Goal: Task Accomplishment & Management: Manage account settings

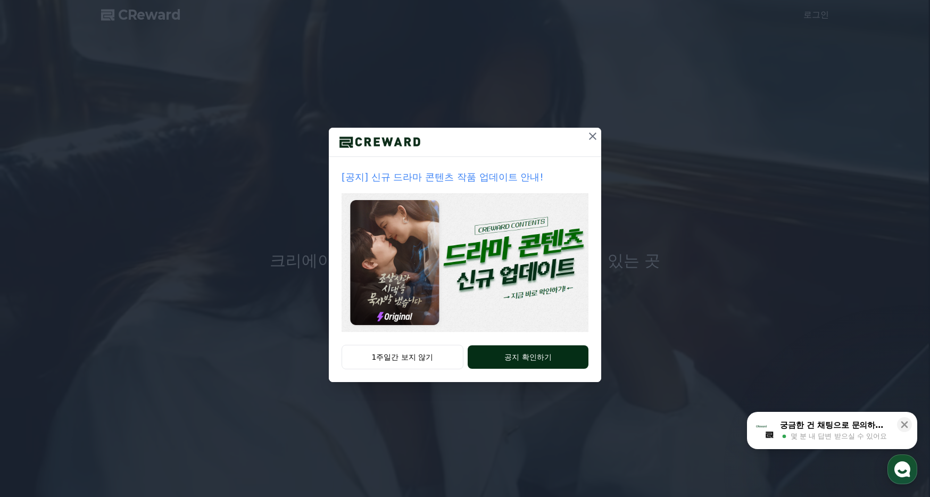
click at [540, 357] on button "공지 확인하기" at bounding box center [527, 356] width 121 height 23
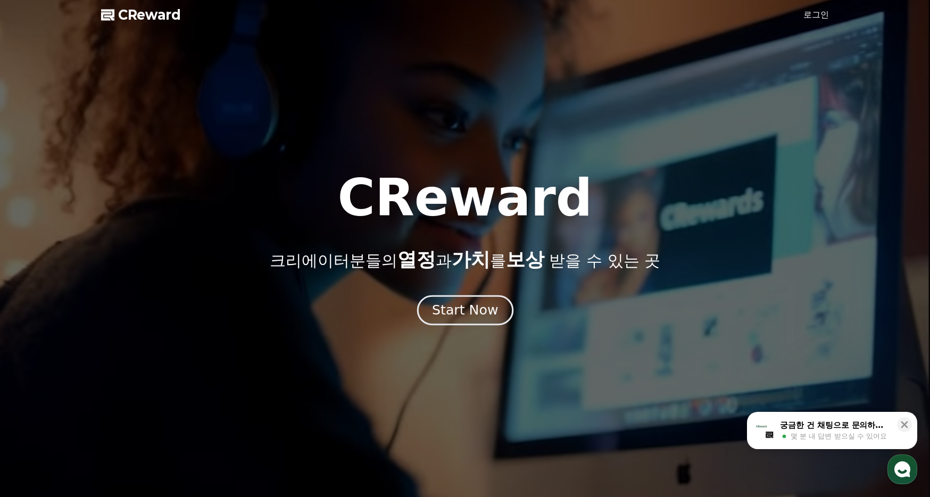
click at [489, 313] on div "Start Now" at bounding box center [465, 310] width 66 height 18
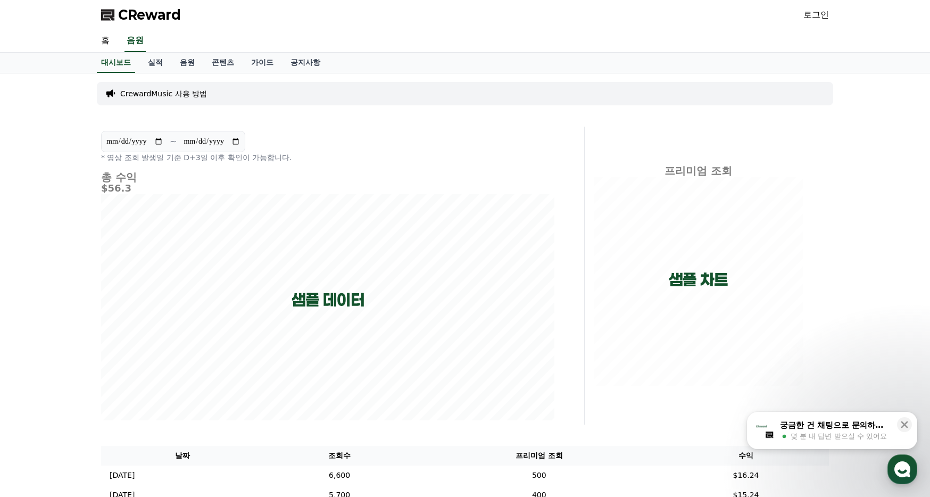
click at [818, 15] on link "로그인" at bounding box center [816, 15] width 26 height 13
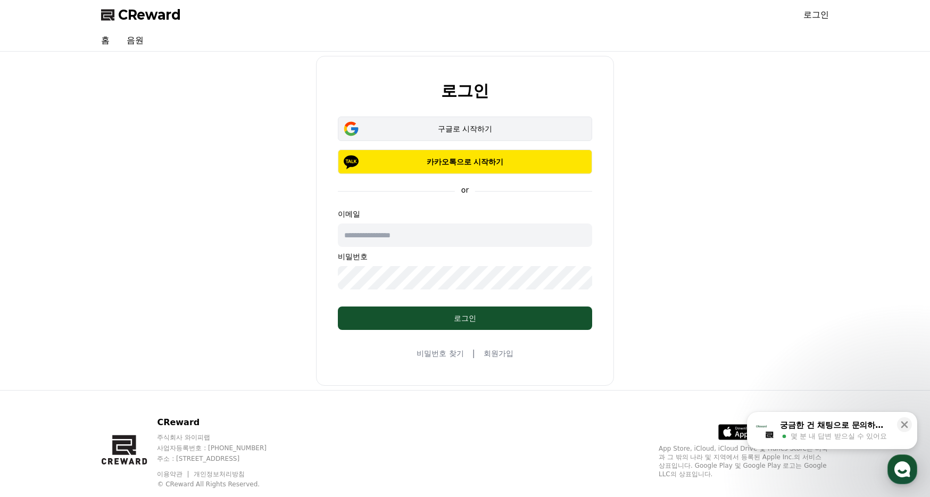
click at [440, 129] on div "구글로 시작하기" at bounding box center [464, 128] width 223 height 11
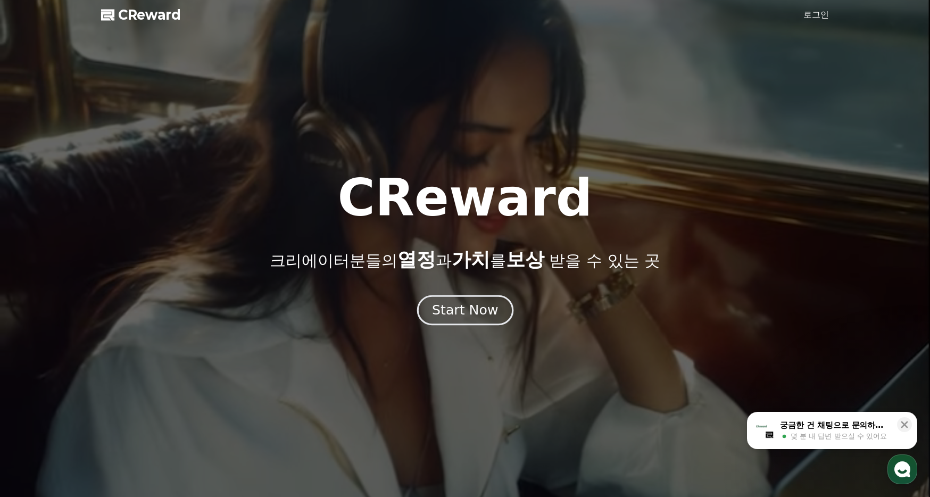
click at [453, 323] on button "Start Now" at bounding box center [464, 310] width 96 height 30
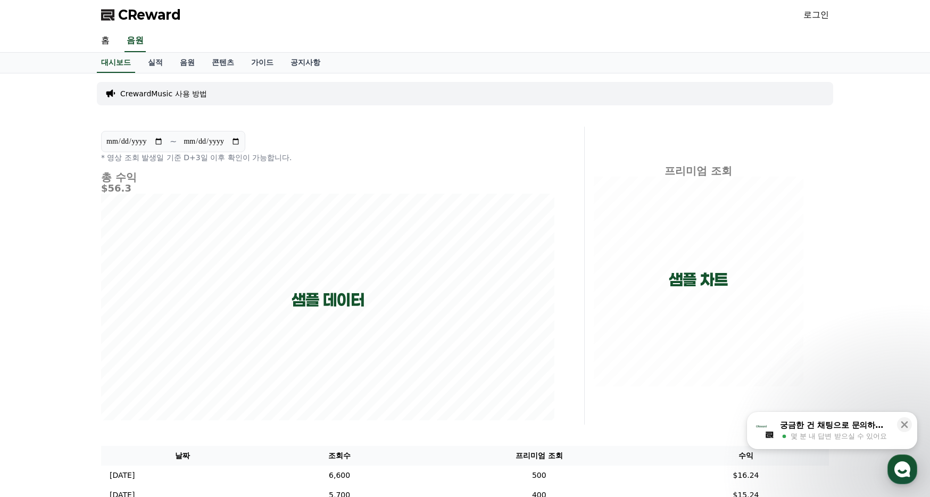
click at [804, 5] on div "CReward 로그인" at bounding box center [465, 15] width 745 height 30
click at [809, 12] on link "로그인" at bounding box center [816, 15] width 26 height 13
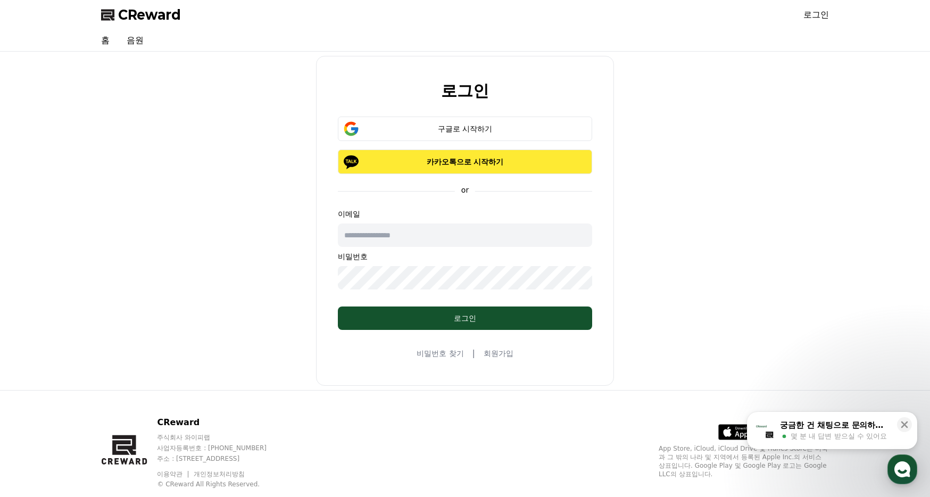
click at [478, 156] on p "카카오톡으로 시작하기" at bounding box center [464, 161] width 223 height 11
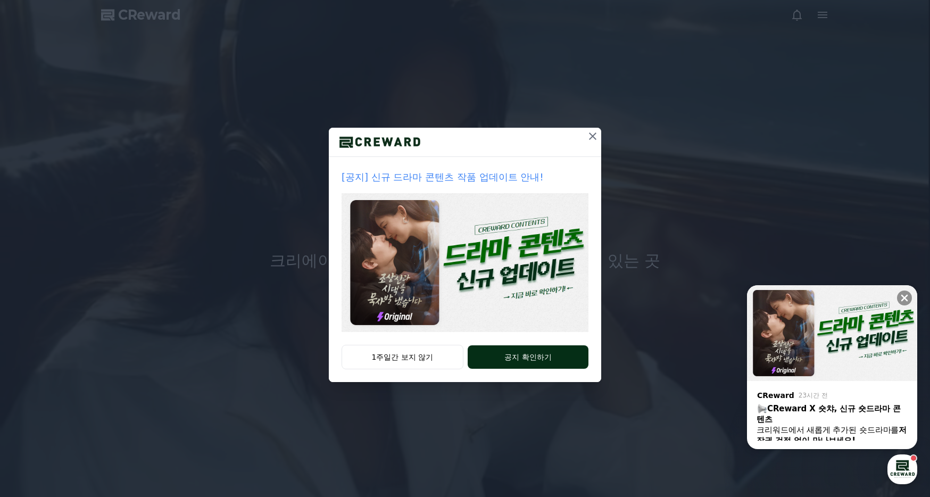
click at [514, 357] on button "공지 확인하기" at bounding box center [527, 356] width 121 height 23
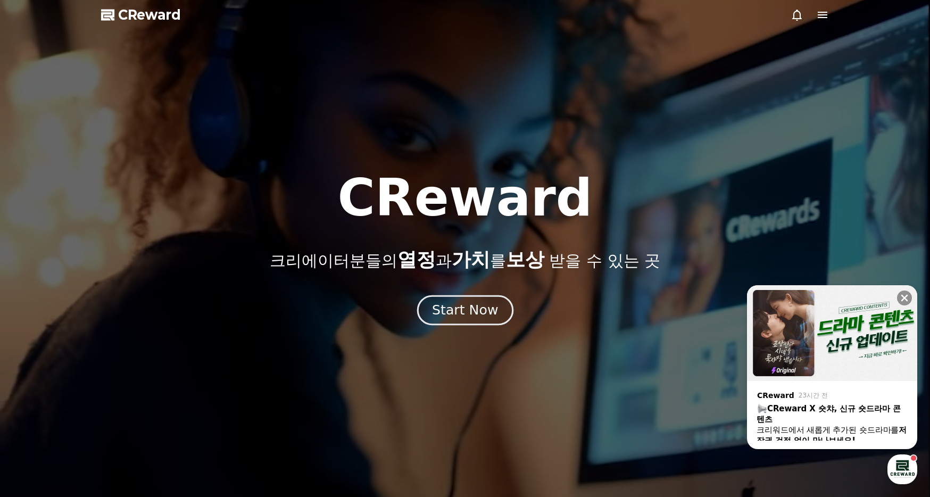
click at [470, 313] on div "Start Now" at bounding box center [465, 310] width 66 height 18
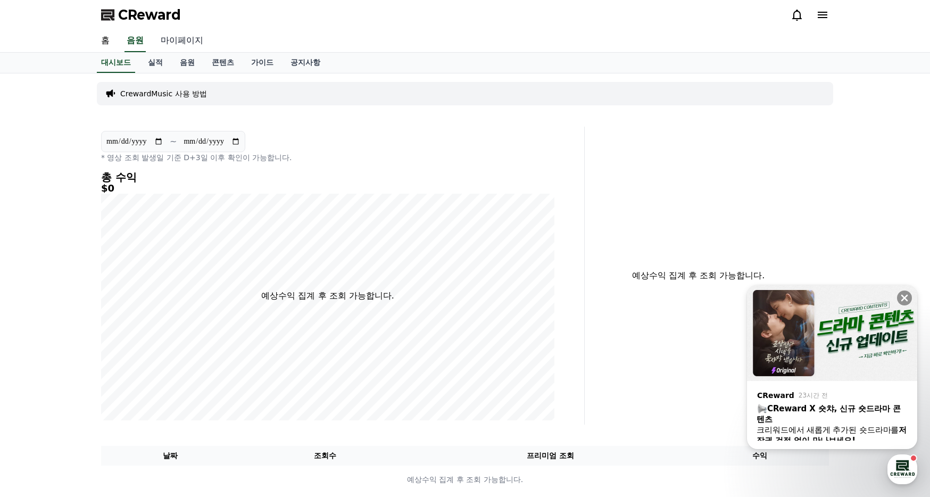
click at [163, 46] on link "마이페이지" at bounding box center [182, 41] width 60 height 22
select select "**********"
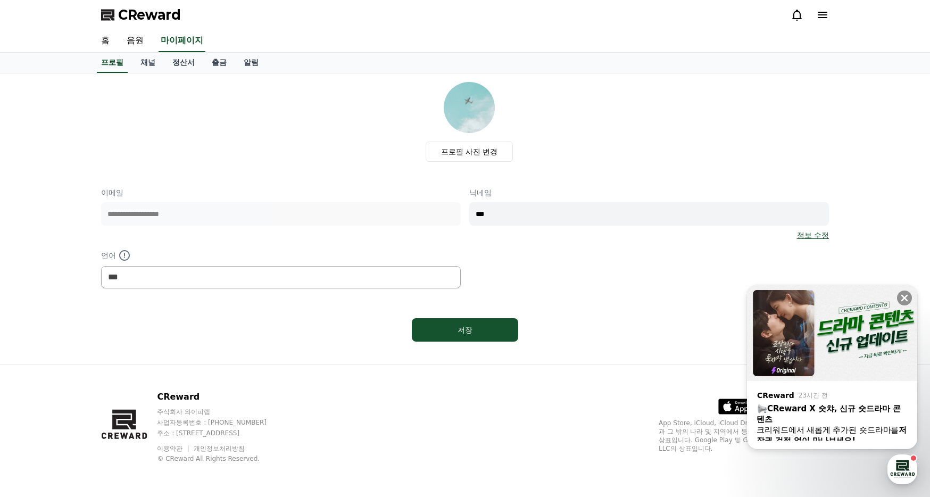
click at [536, 211] on input "***" at bounding box center [649, 213] width 360 height 23
type input "*"
type input "****"
click at [586, 95] on div "프로필 사진 변경" at bounding box center [469, 122] width 719 height 80
click at [489, 154] on label "프로필 사진 변경" at bounding box center [469, 151] width 88 height 20
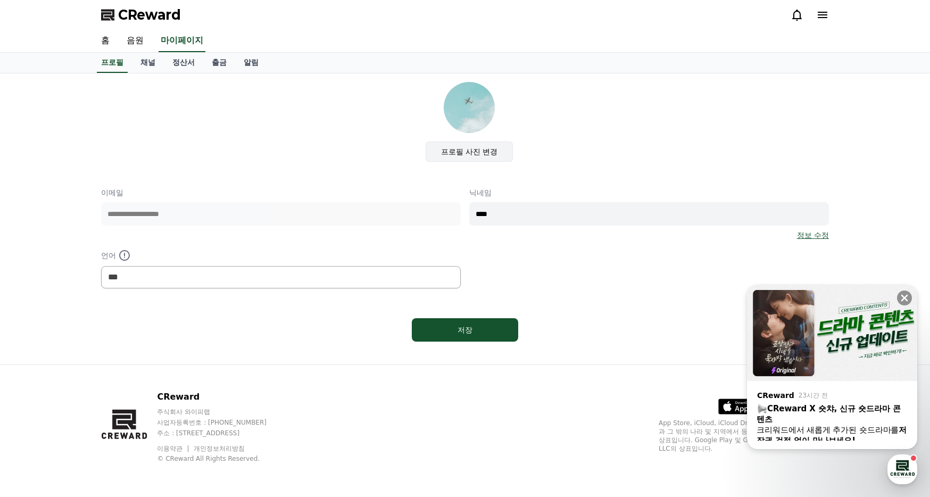
click at [0, 0] on input "프로필 사진 변경" at bounding box center [0, 0] width 0 height 0
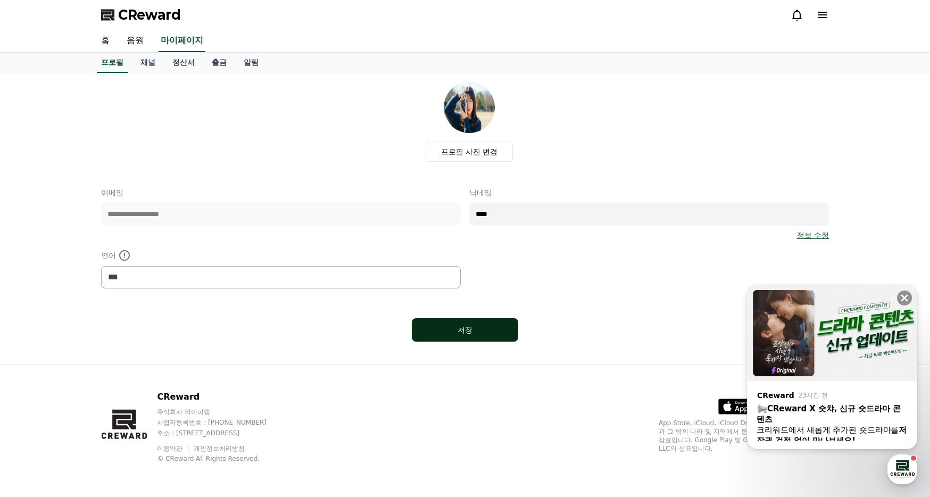
click at [462, 335] on button "저장" at bounding box center [465, 329] width 106 height 23
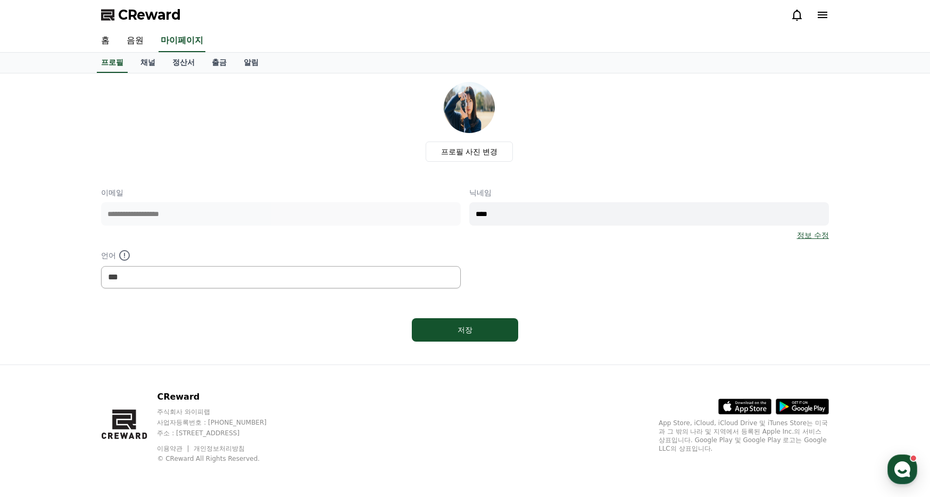
select select "**********"
click at [140, 63] on link "채널" at bounding box center [148, 63] width 32 height 20
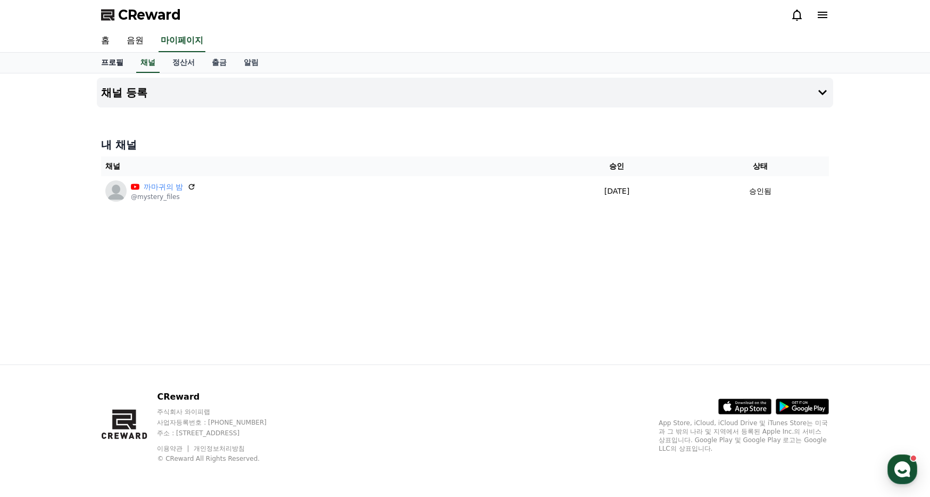
click at [108, 65] on link "프로필" at bounding box center [112, 63] width 39 height 20
select select "**********"
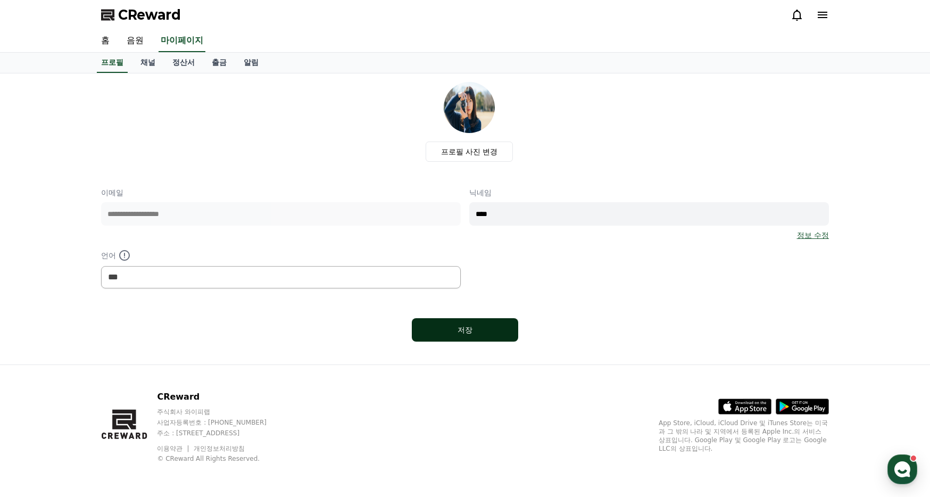
click at [459, 339] on button "저장" at bounding box center [465, 329] width 106 height 23
select select "**********"
click at [177, 61] on link "정산서" at bounding box center [183, 63] width 39 height 20
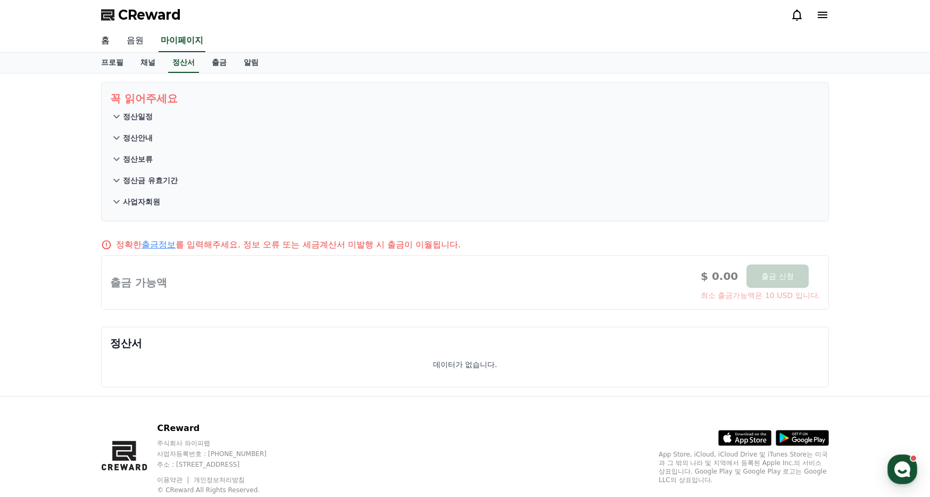
click at [137, 37] on link "음원" at bounding box center [135, 41] width 34 height 22
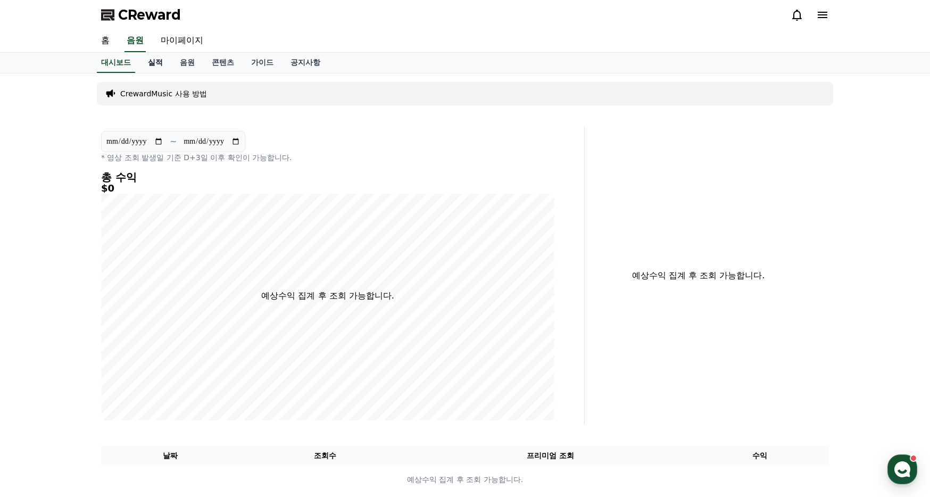
click at [155, 66] on link "실적" at bounding box center [155, 63] width 32 height 20
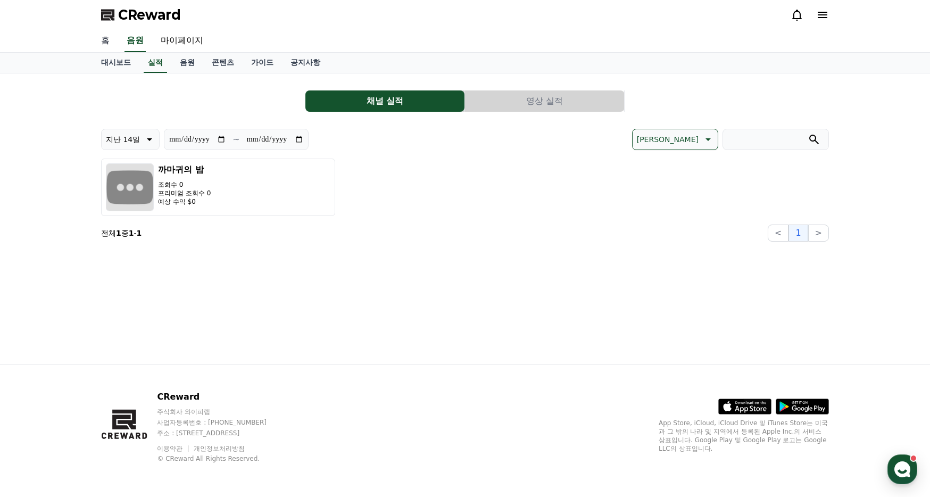
click at [108, 37] on link "홈" at bounding box center [106, 41] width 26 height 22
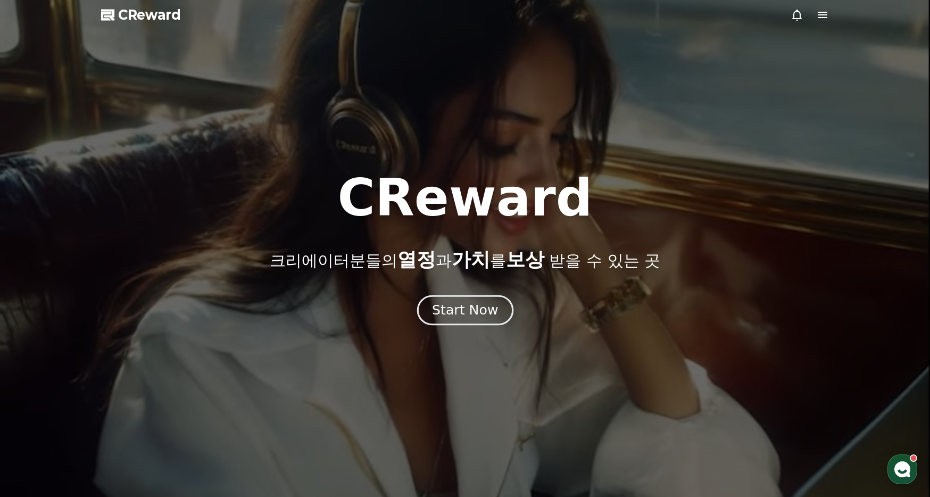
click at [463, 303] on div "Start Now" at bounding box center [465, 310] width 66 height 18
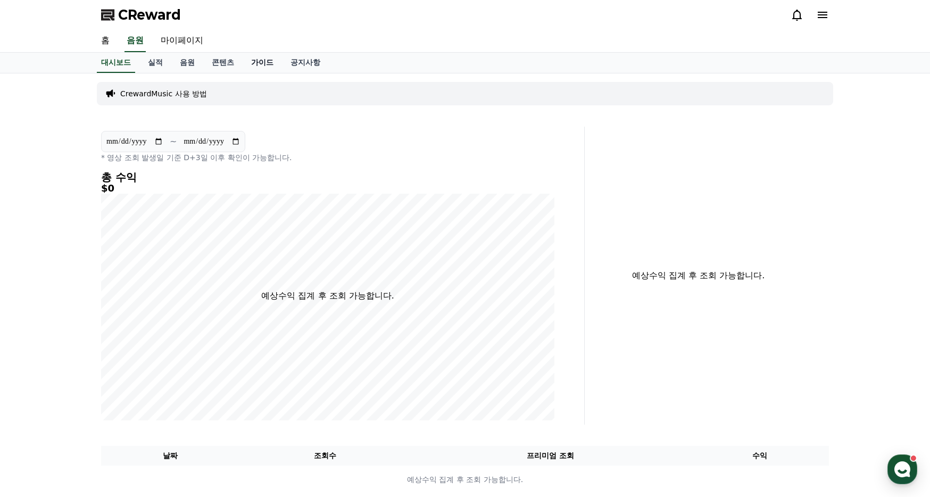
click at [260, 53] on link "가이드" at bounding box center [262, 63] width 39 height 20
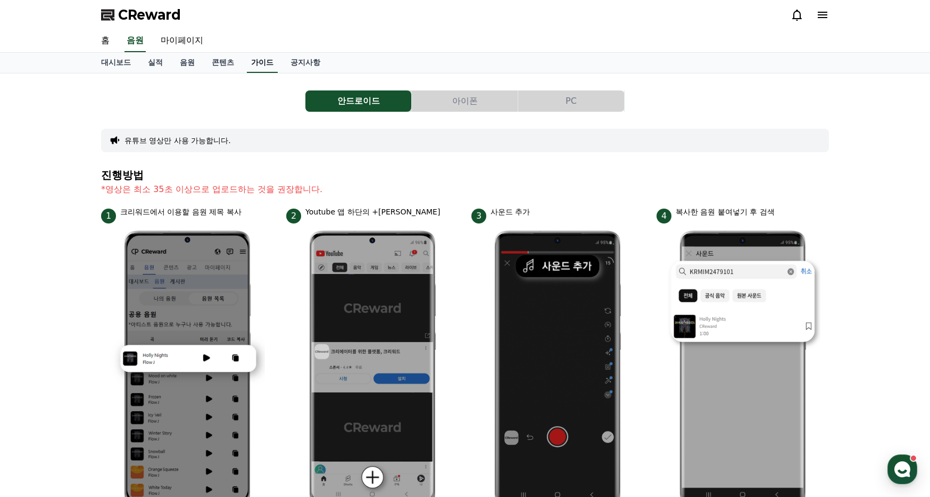
click at [253, 59] on link "가이드" at bounding box center [262, 63] width 31 height 20
click at [455, 97] on button "아이폰" at bounding box center [465, 100] width 106 height 21
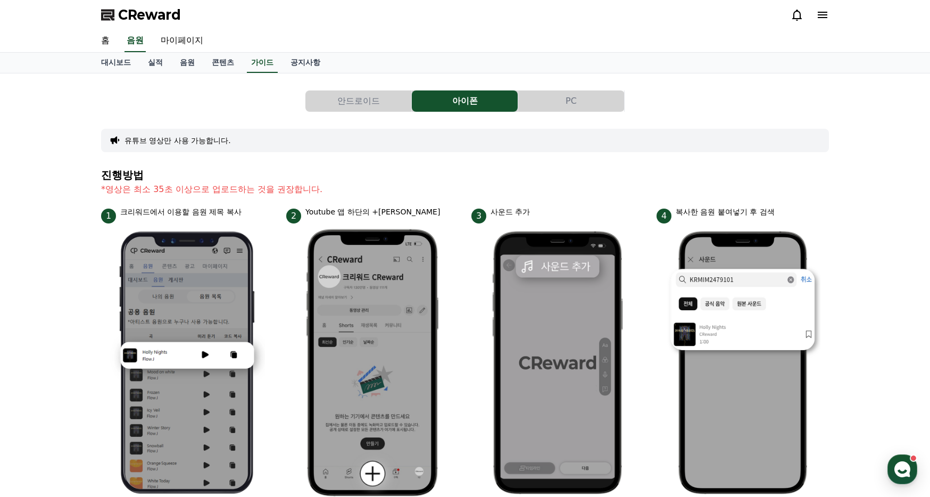
click at [587, 106] on button "PC" at bounding box center [571, 100] width 106 height 21
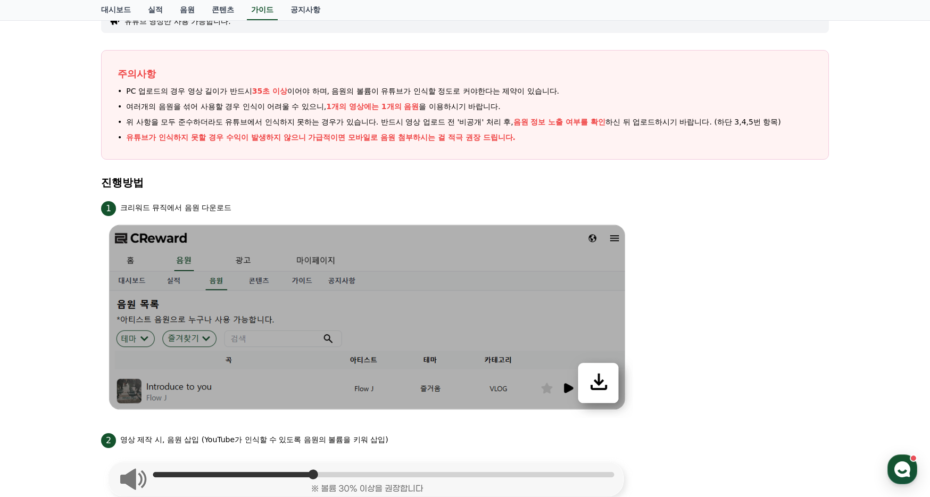
scroll to position [17, 0]
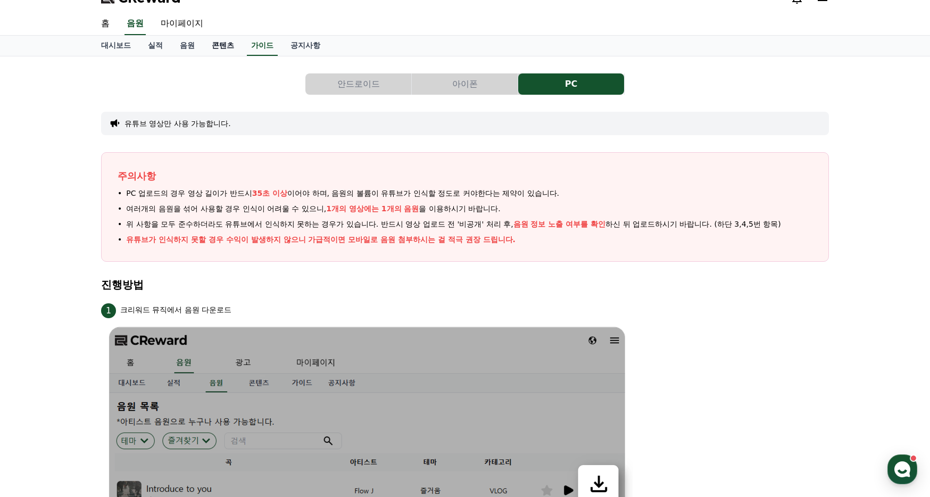
click at [220, 49] on link "콘텐츠" at bounding box center [222, 46] width 39 height 20
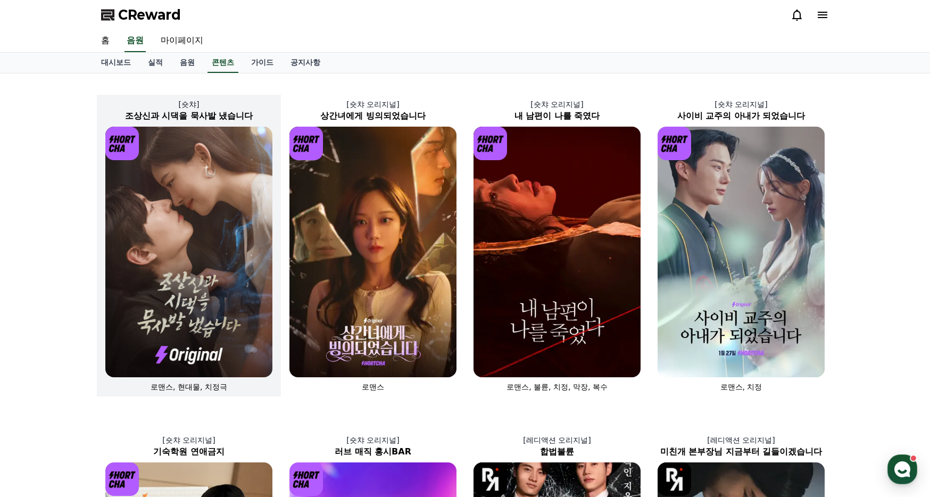
click at [206, 256] on img at bounding box center [188, 252] width 167 height 250
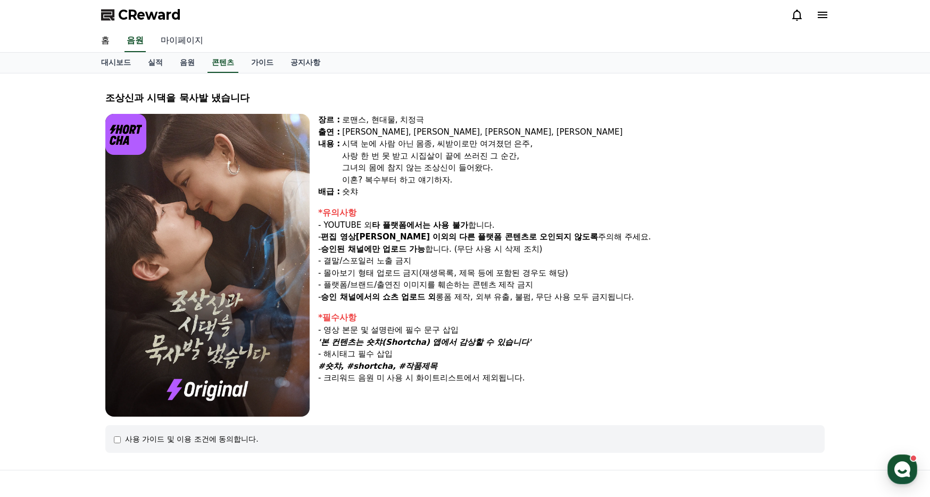
click at [168, 39] on link "마이페이지" at bounding box center [182, 41] width 60 height 22
select select "**********"
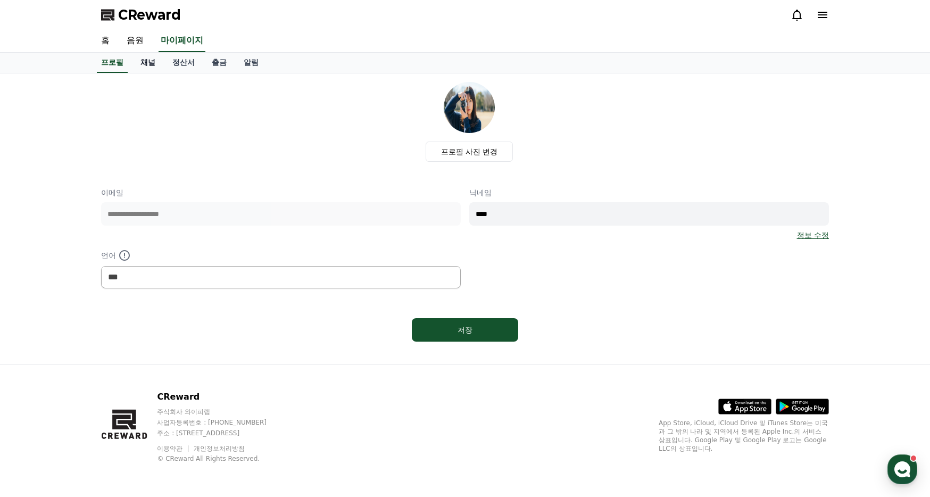
click at [142, 64] on link "채널" at bounding box center [148, 63] width 32 height 20
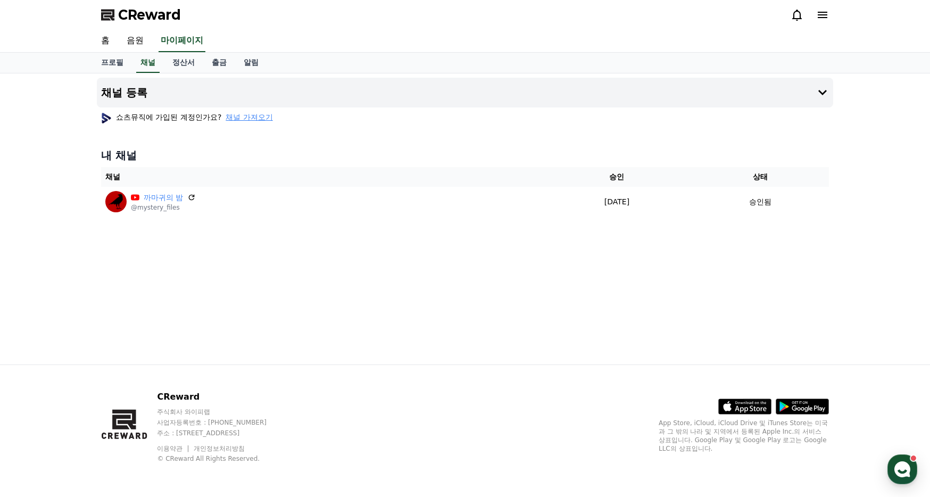
click at [226, 117] on span "채널 가져오기" at bounding box center [248, 117] width 47 height 11
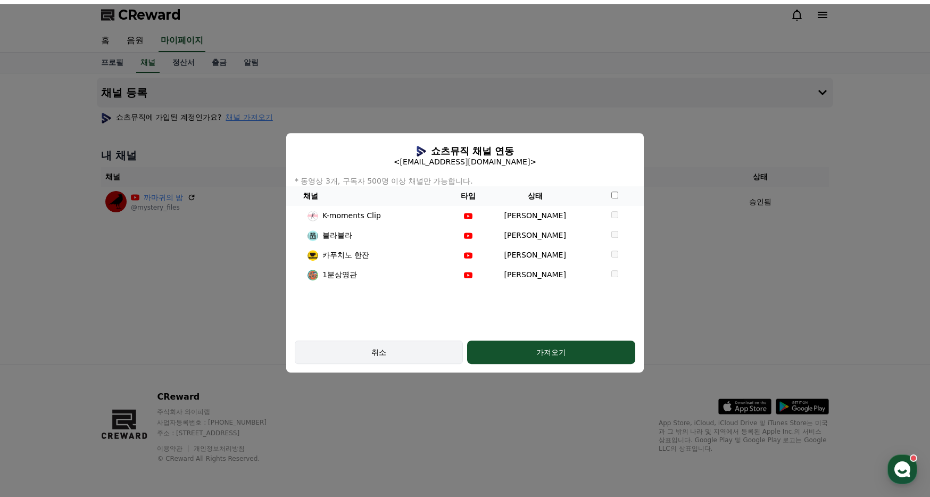
click at [419, 353] on div "취소" at bounding box center [378, 352] width 137 height 11
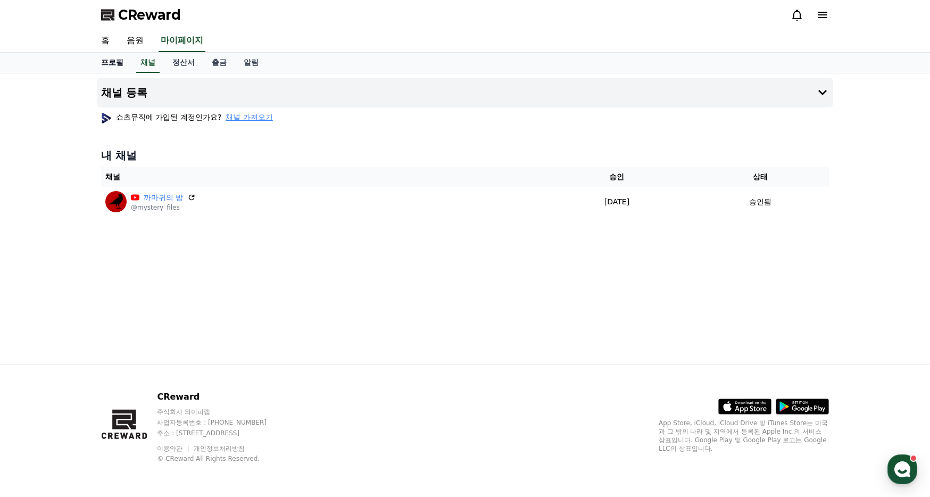
click at [112, 64] on link "프로필" at bounding box center [112, 63] width 39 height 20
select select "**********"
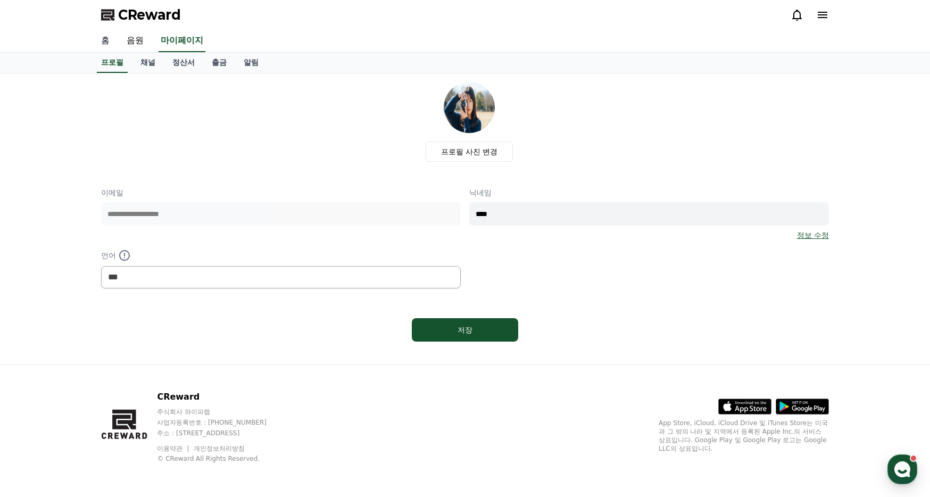
click at [106, 32] on link "홈" at bounding box center [106, 41] width 26 height 22
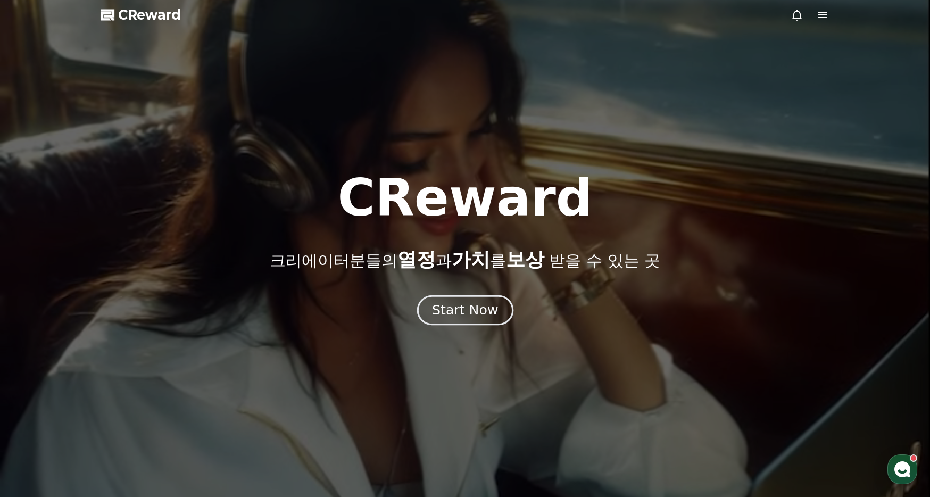
click at [473, 311] on div "Start Now" at bounding box center [465, 310] width 66 height 18
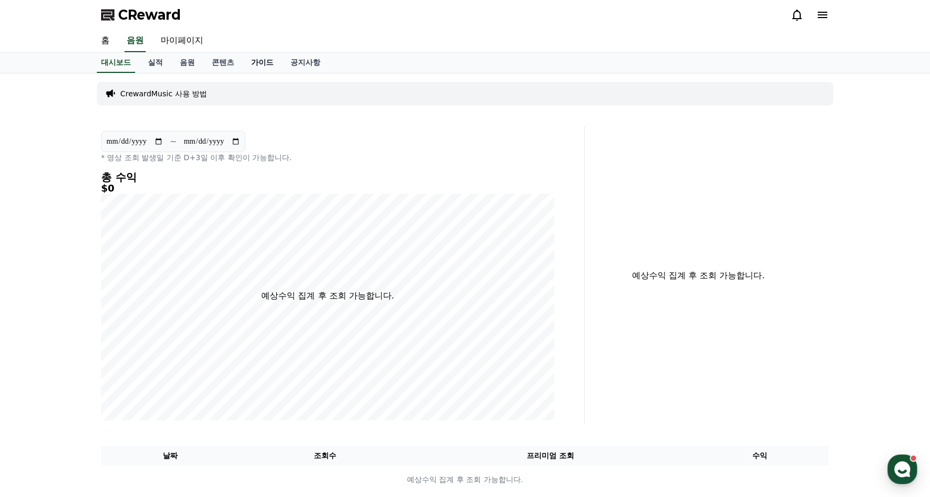
click at [243, 58] on link "가이드" at bounding box center [262, 63] width 39 height 20
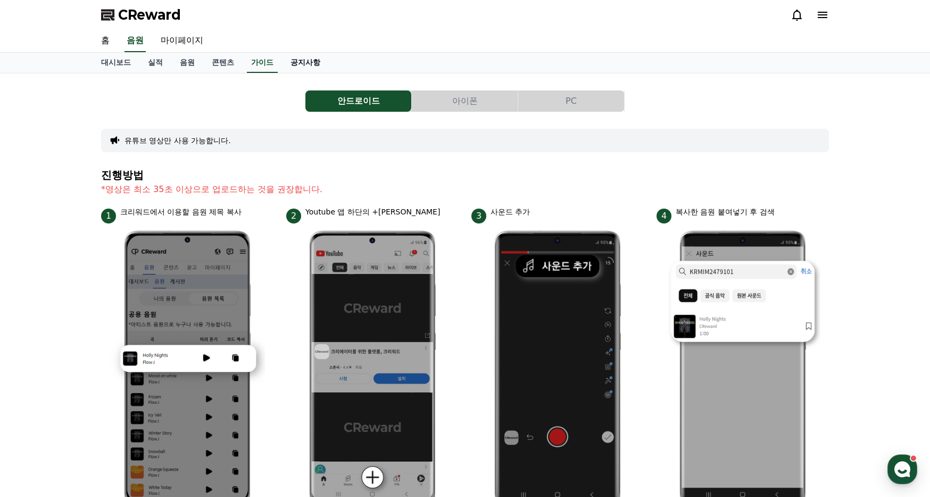
click at [296, 63] on link "공지사항" at bounding box center [305, 63] width 47 height 20
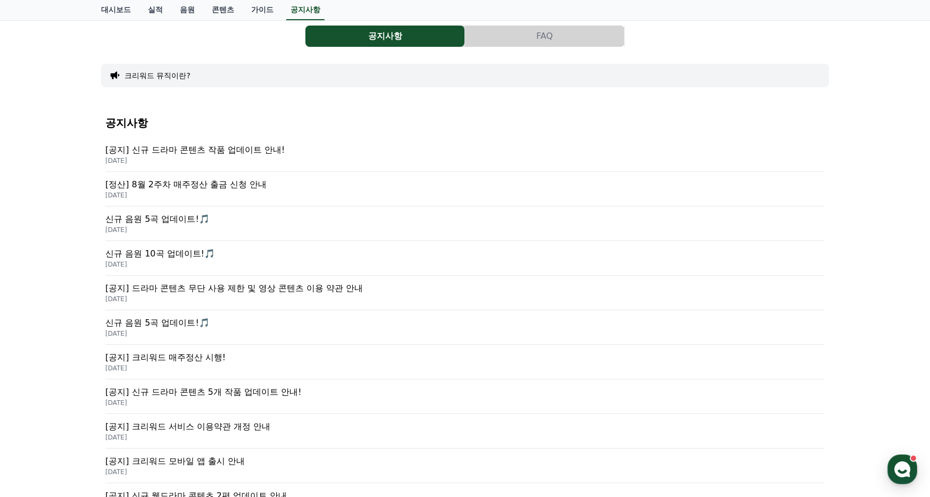
scroll to position [65, 0]
click at [200, 151] on p "[공지] 신규 드라마 콘텐츠 작품 업데이트 안내!" at bounding box center [464, 149] width 719 height 13
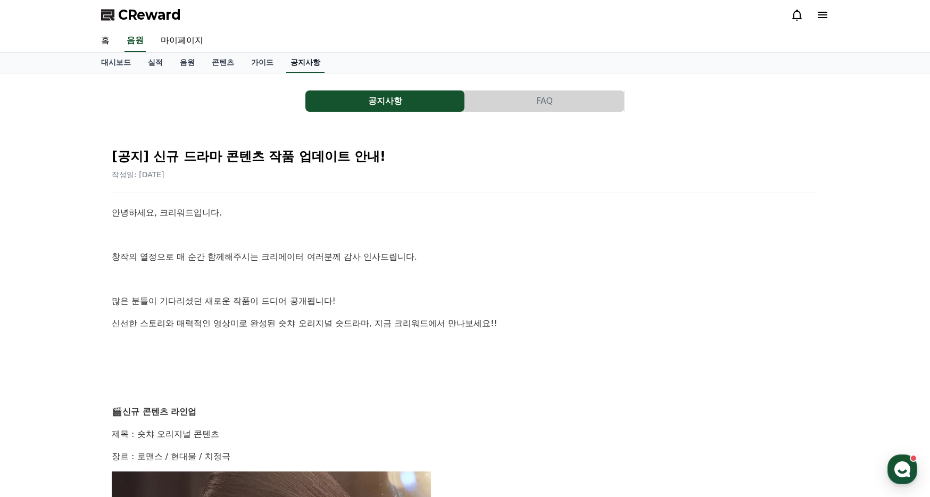
click at [298, 68] on link "공지사항" at bounding box center [305, 63] width 38 height 20
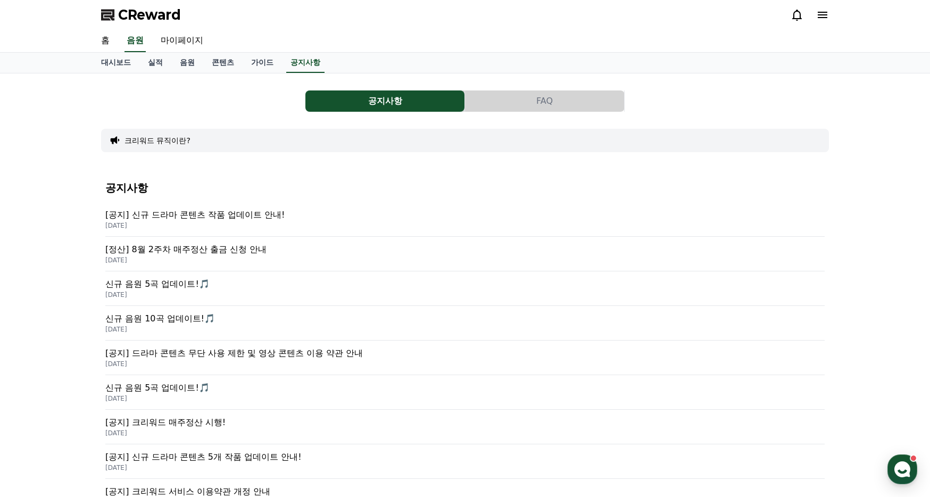
click at [503, 104] on button "FAQ" at bounding box center [544, 100] width 159 height 21
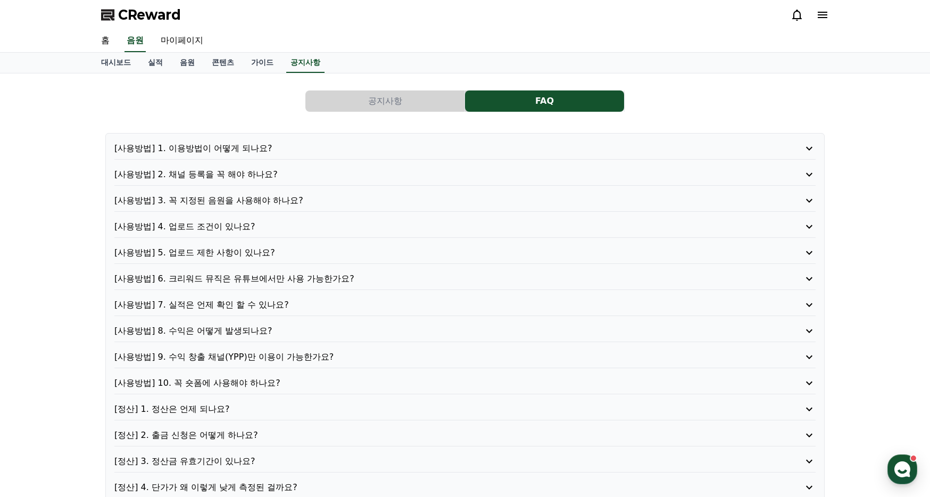
click at [204, 167] on div "[사용방법] 1. 이용방법이 어떻게 되나요? [사용방법] 2. 채널 등록을 꼭 해야 하나요? [사용방법] 3. 꼭 지정된 음원을 사용해야 하나…" at bounding box center [464, 331] width 719 height 396
click at [207, 168] on p "[사용방법] 2. 채널 등록을 꼭 해야 하나요?" at bounding box center [436, 174] width 645 height 13
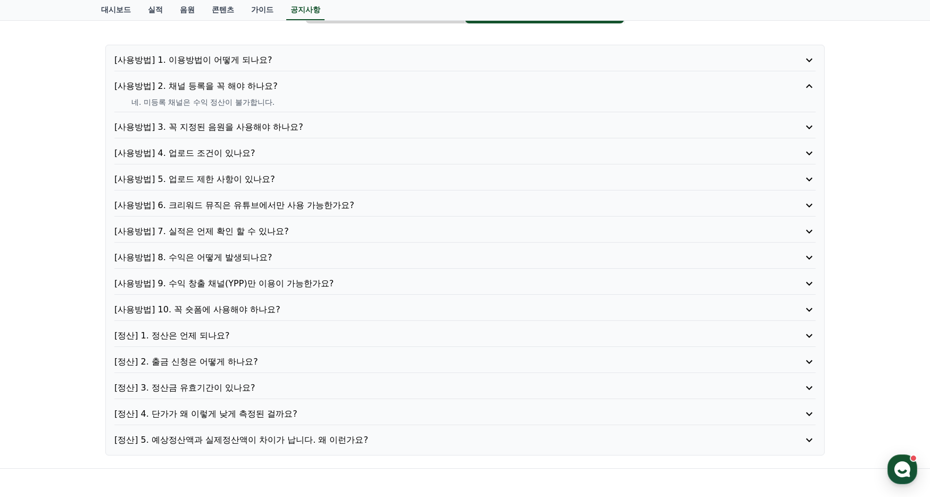
scroll to position [110, 0]
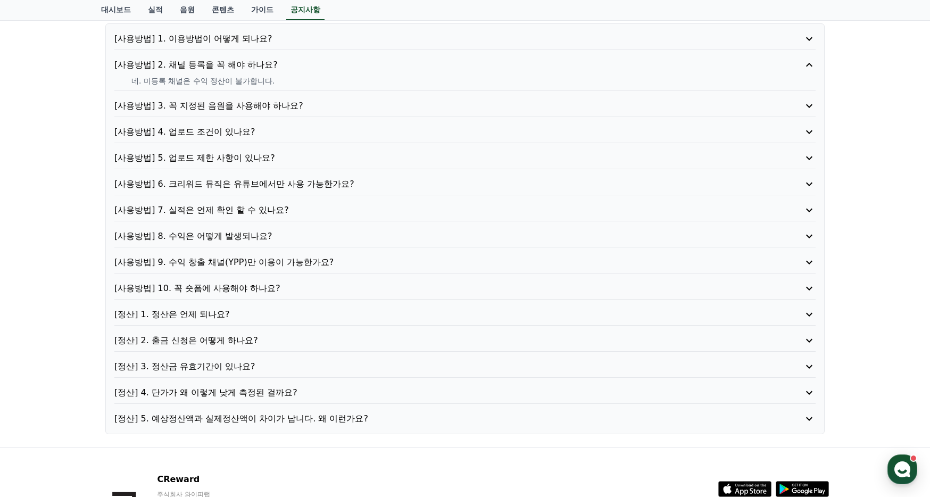
click at [228, 259] on p "[사용방법] 9. 수익 창출 채널(YPP)만 이용이 가능한가요?" at bounding box center [436, 262] width 645 height 13
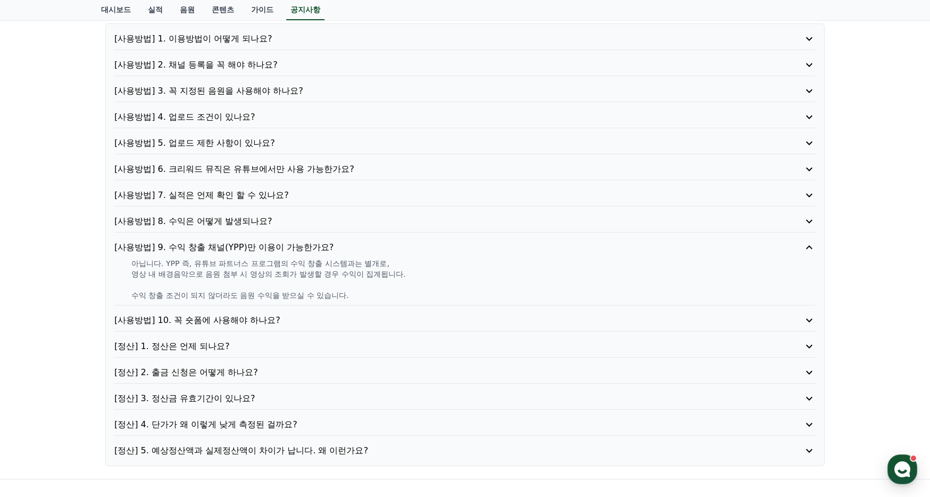
click at [260, 322] on p "[사용방법] 10. 꼭 숏폼에 사용해야 하나요?" at bounding box center [436, 320] width 645 height 13
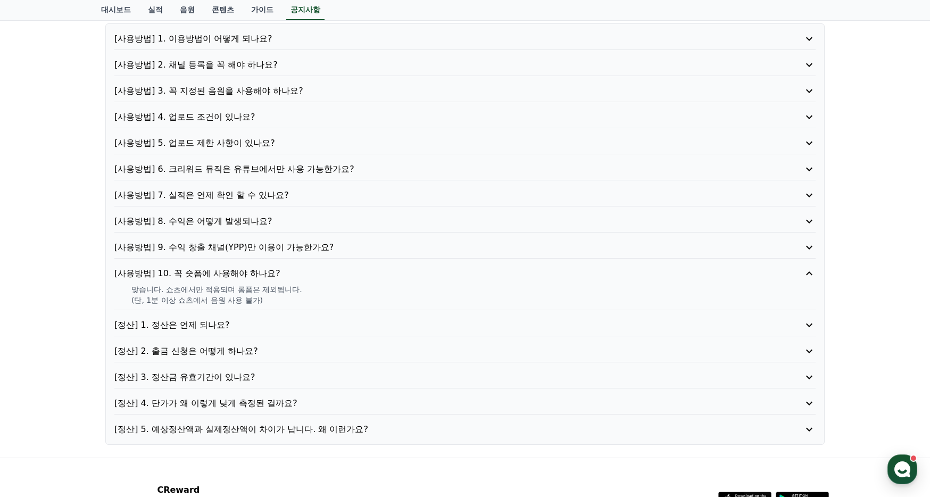
click at [222, 401] on p "[정산] 4. 단가가 왜 이렇게 낮게 측정된 걸까요?" at bounding box center [436, 403] width 645 height 13
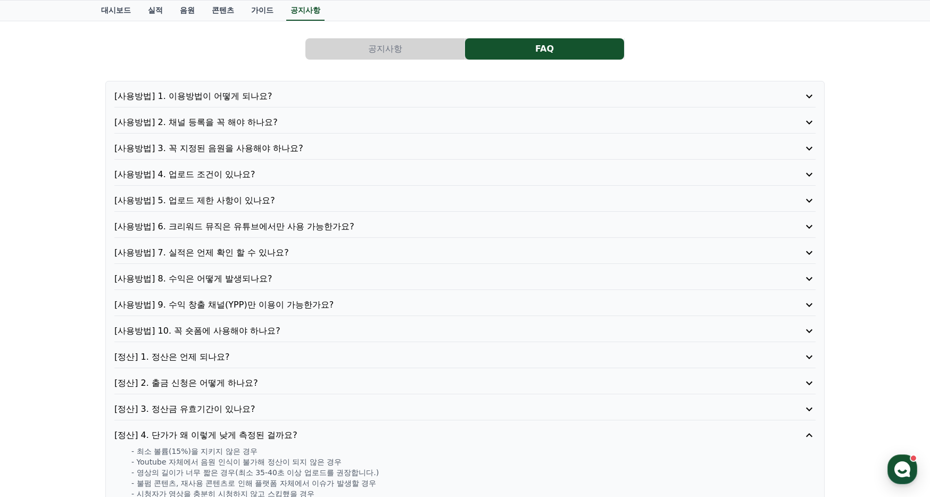
scroll to position [52, 0]
click at [208, 94] on p "[사용방법] 1. 이용방법이 어떻게 되나요?" at bounding box center [436, 96] width 645 height 13
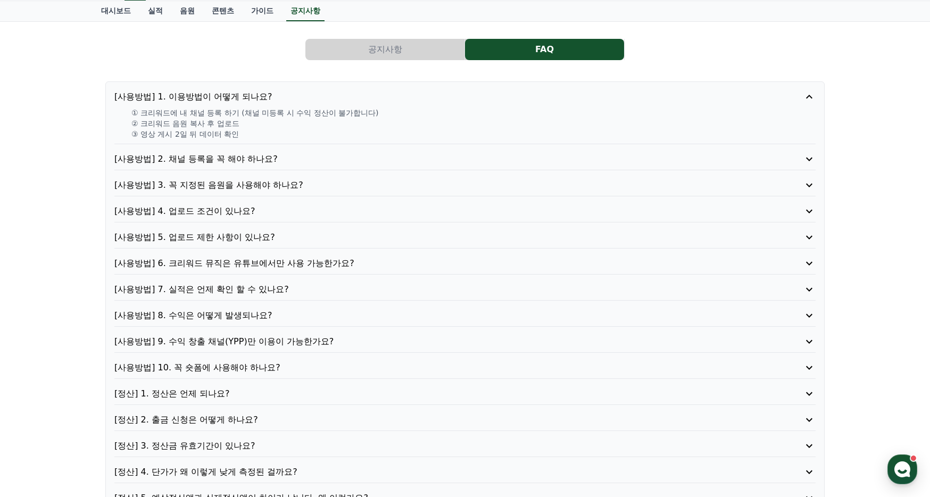
drag, startPoint x: 155, startPoint y: 114, endPoint x: 351, endPoint y: 118, distance: 195.8
click at [351, 118] on div "① 크리워드에 내 채널 등록 하기 (채널 미등록 시 수익 정산이 불가합니다) ② 크리워드 음원 복사 후 업로드 ③ 영상 게시 2일 뒤 데이터 …" at bounding box center [464, 123] width 701 height 32
click at [353, 120] on p "② 크리워드 음원 복사 후 업로드" at bounding box center [473, 123] width 684 height 11
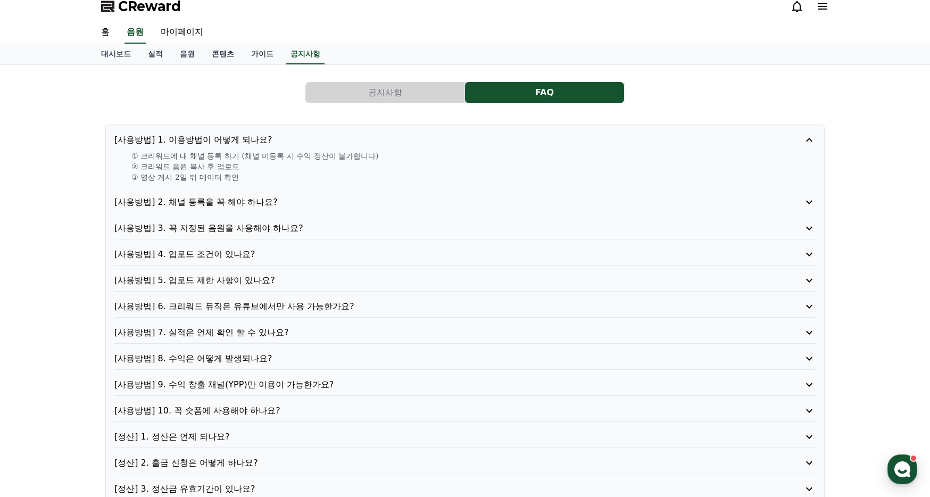
scroll to position [0, 0]
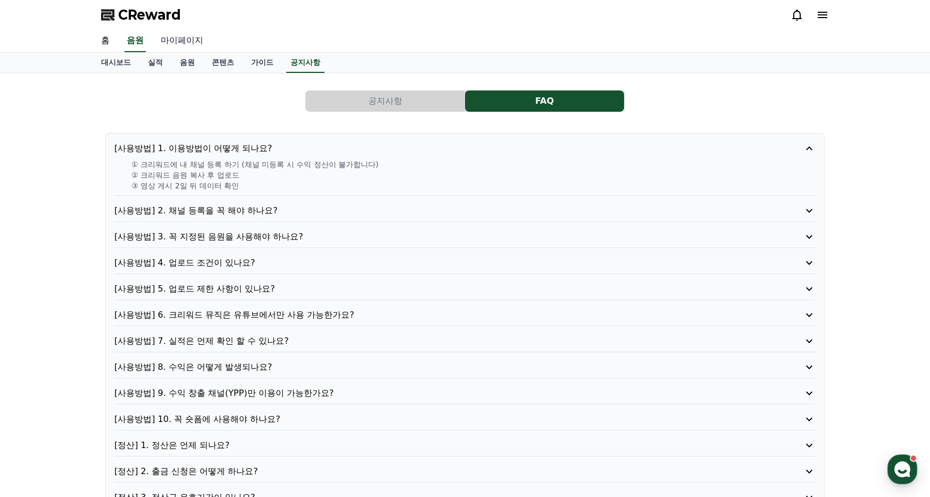
click at [169, 44] on link "마이페이지" at bounding box center [182, 41] width 60 height 22
select select "**********"
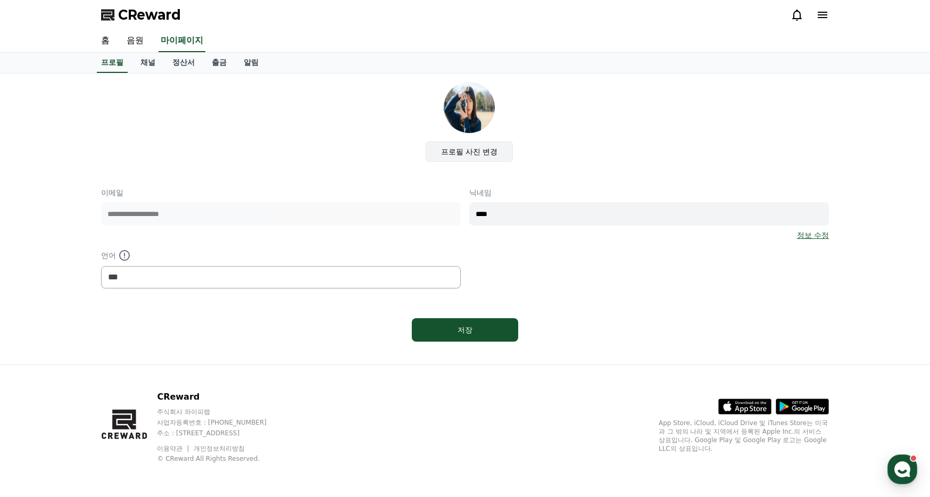
click at [500, 155] on label "프로필 사진 변경" at bounding box center [469, 151] width 88 height 20
click at [0, 0] on input "프로필 사진 변경" at bounding box center [0, 0] width 0 height 0
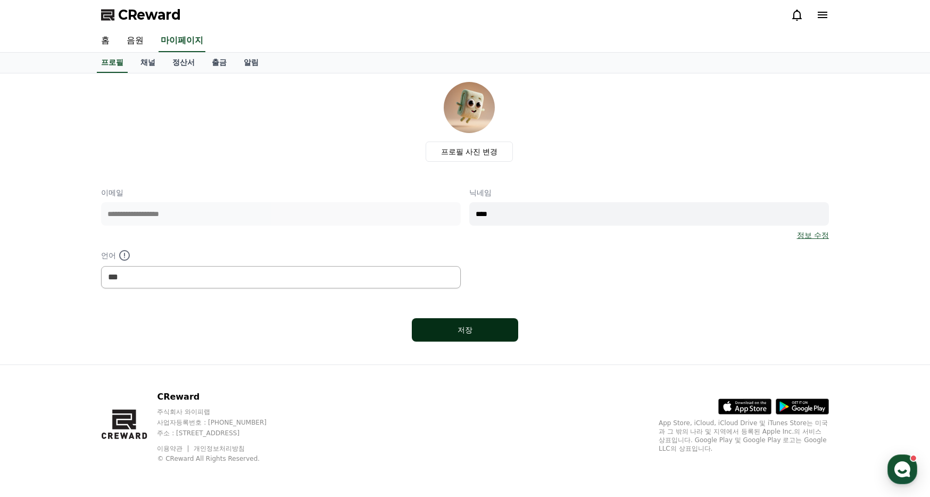
click at [488, 331] on div "저장" at bounding box center [465, 329] width 64 height 11
select select "**********"
click at [492, 324] on button "저장" at bounding box center [465, 329] width 106 height 23
select select "**********"
click at [469, 327] on div "저장" at bounding box center [465, 329] width 64 height 11
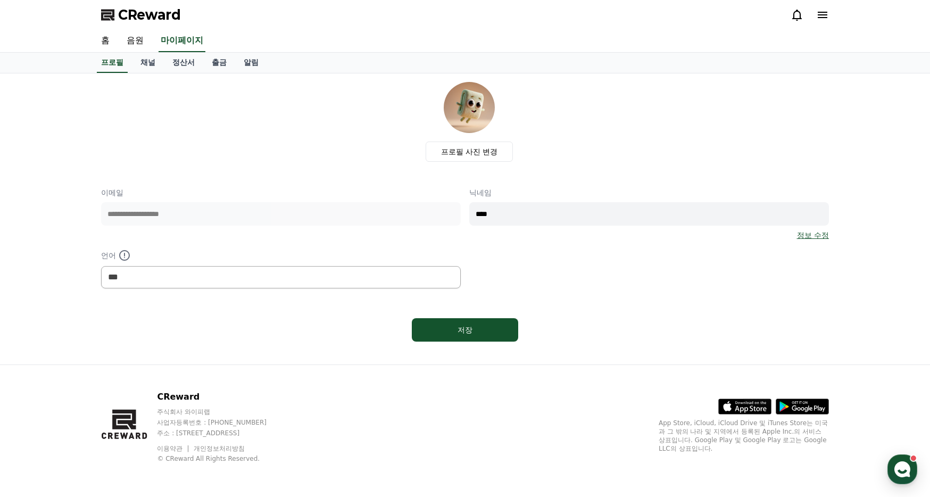
select select "**********"
click at [138, 61] on link "채널" at bounding box center [148, 63] width 32 height 20
